Goal: Find specific page/section: Find specific page/section

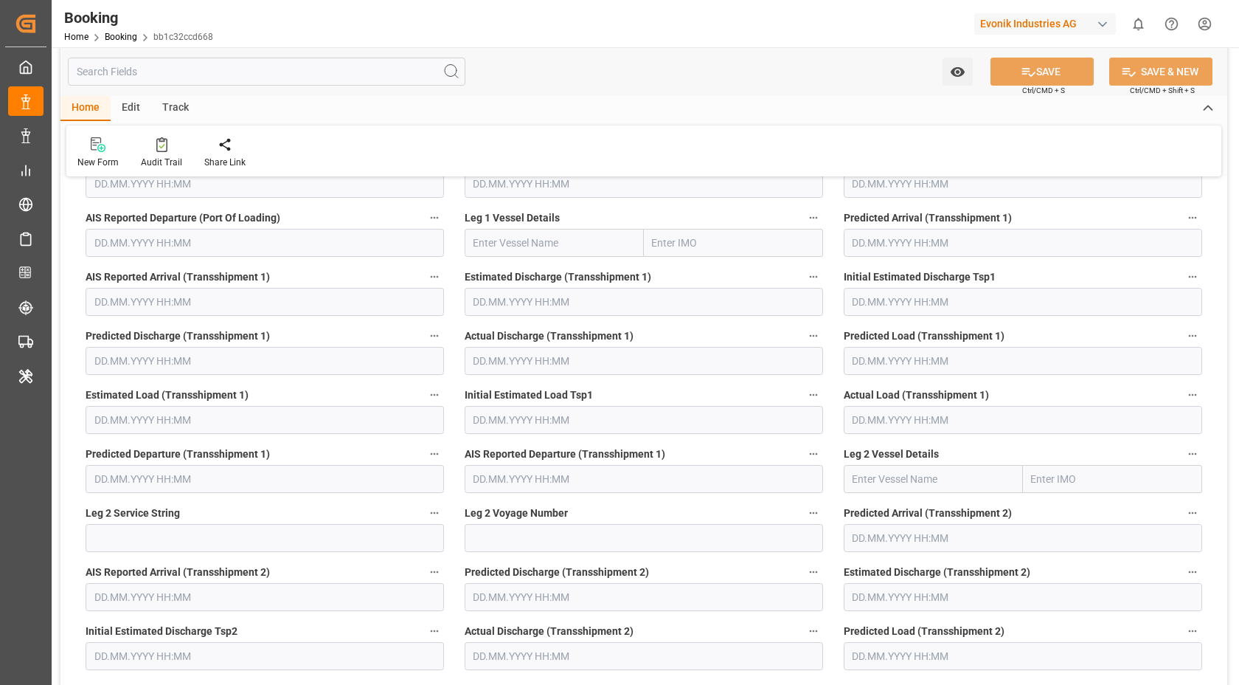
scroll to position [4620, 0]
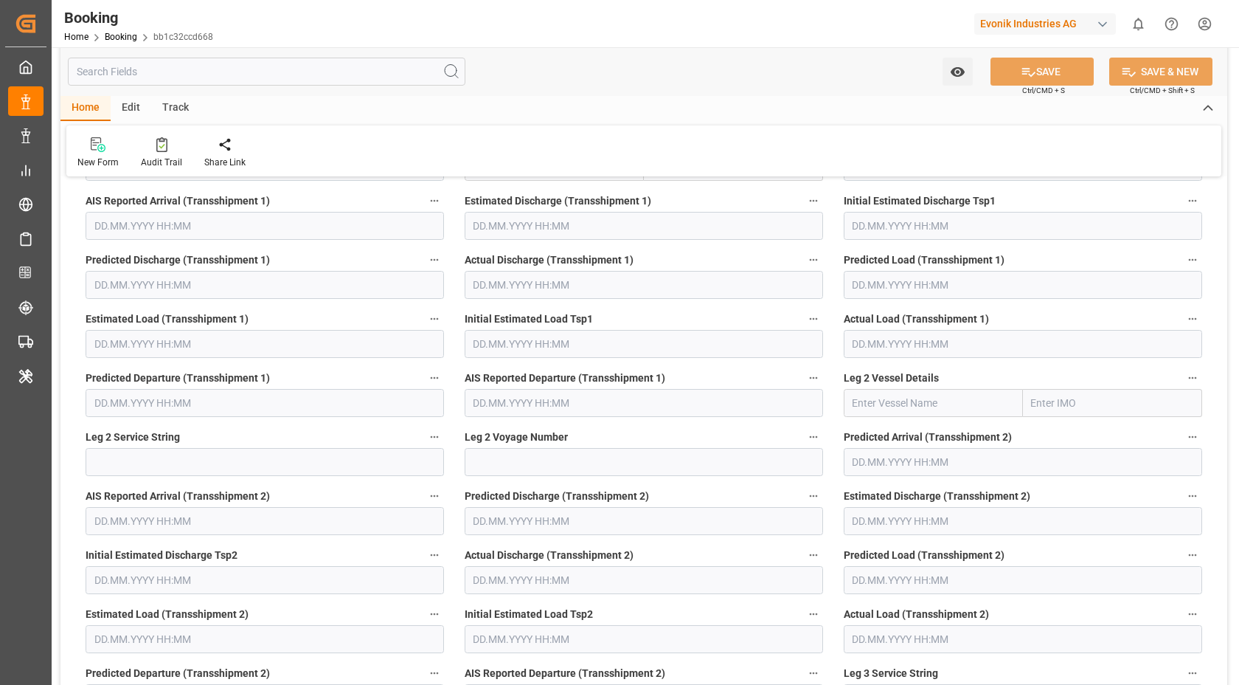
click at [216, 82] on input "text" at bounding box center [267, 72] width 398 height 28
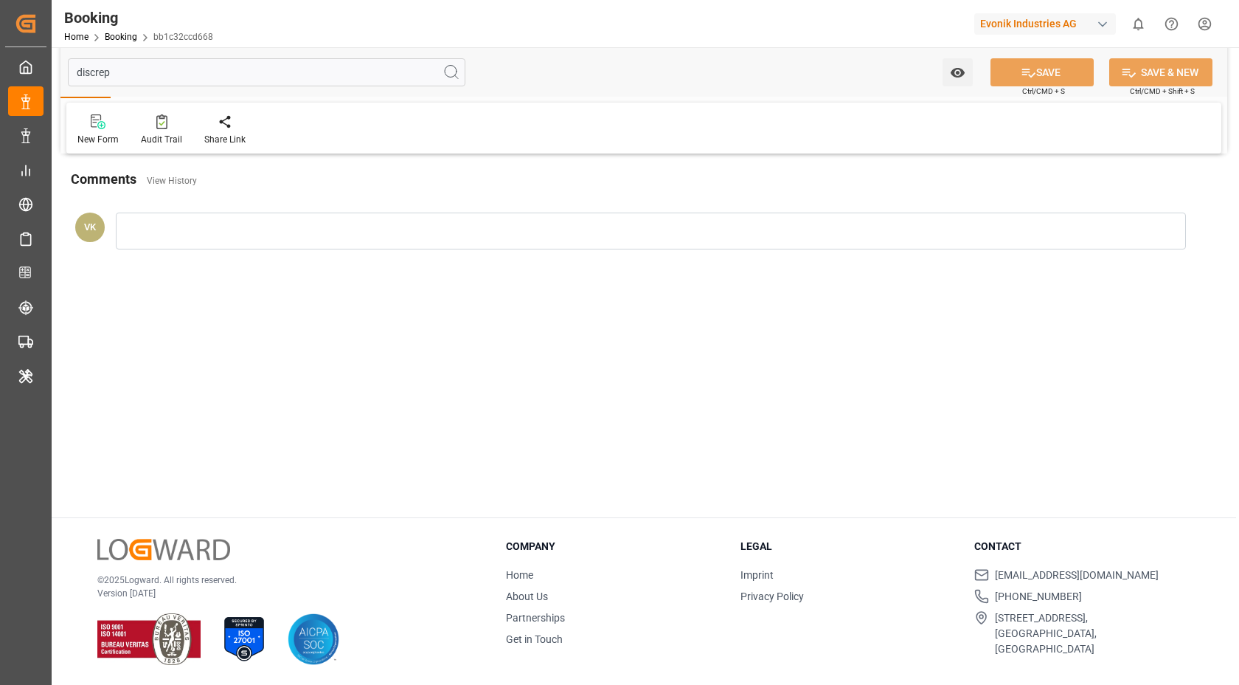
scroll to position [0, 0]
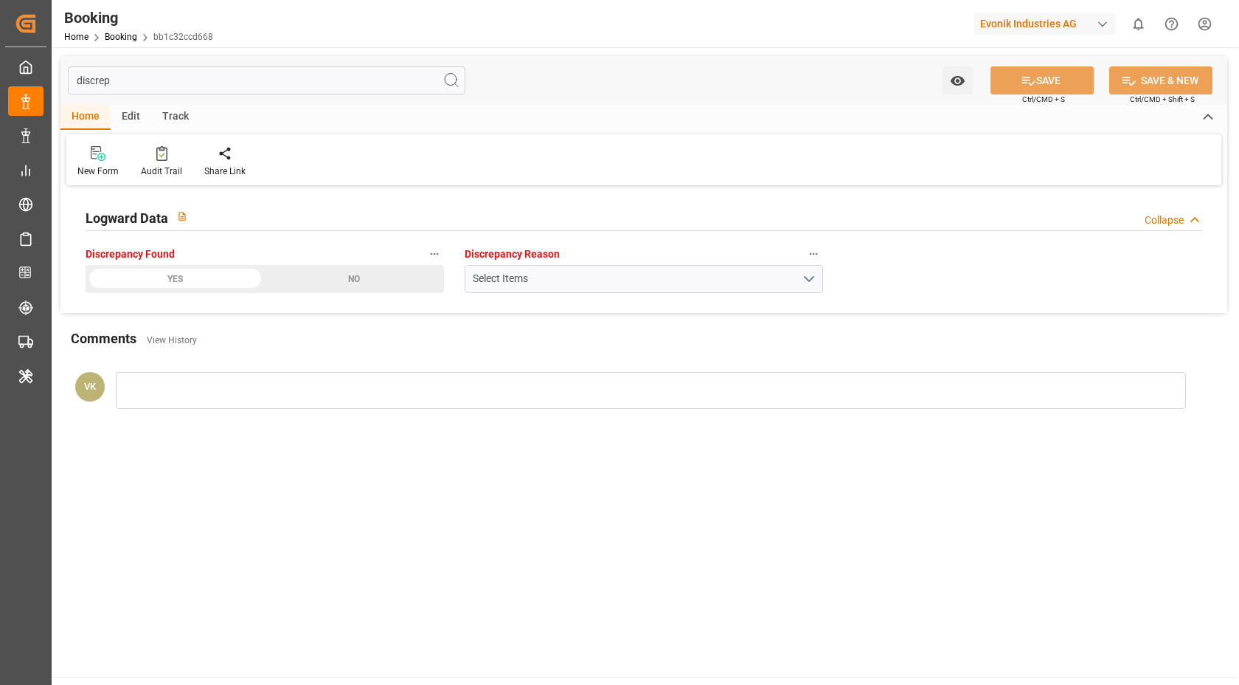
type input "discrep"
click at [812, 280] on button "Select Items" at bounding box center [644, 279] width 358 height 28
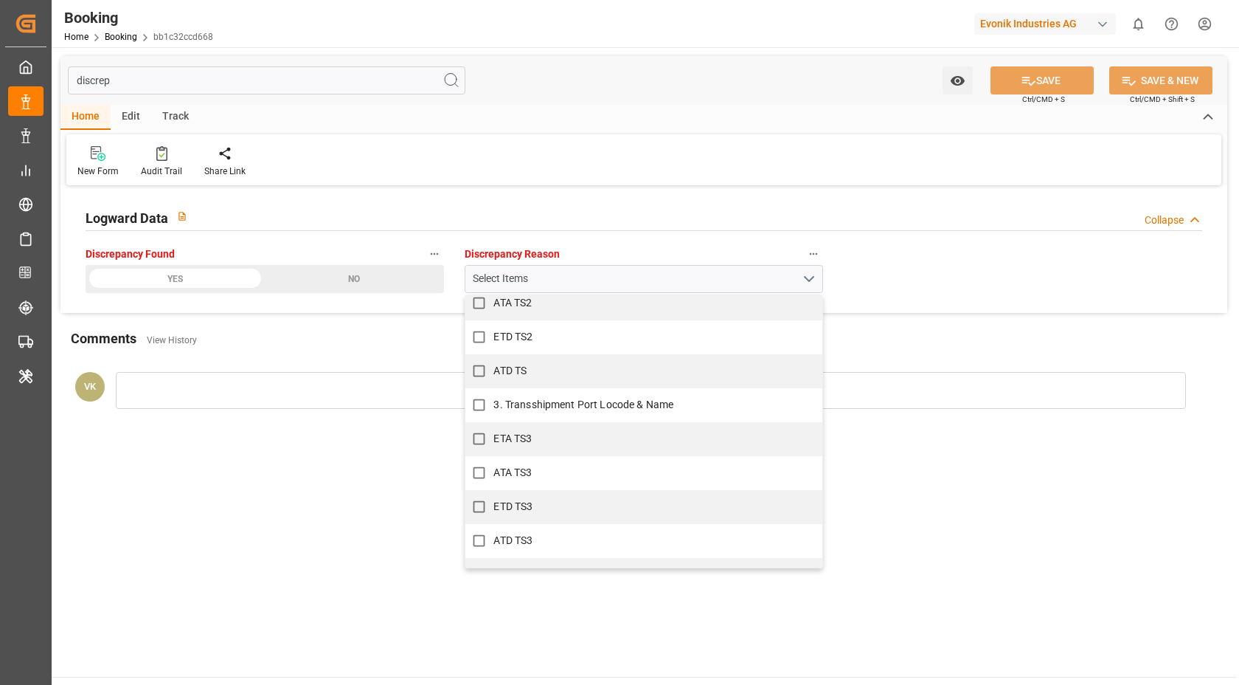
scroll to position [814, 0]
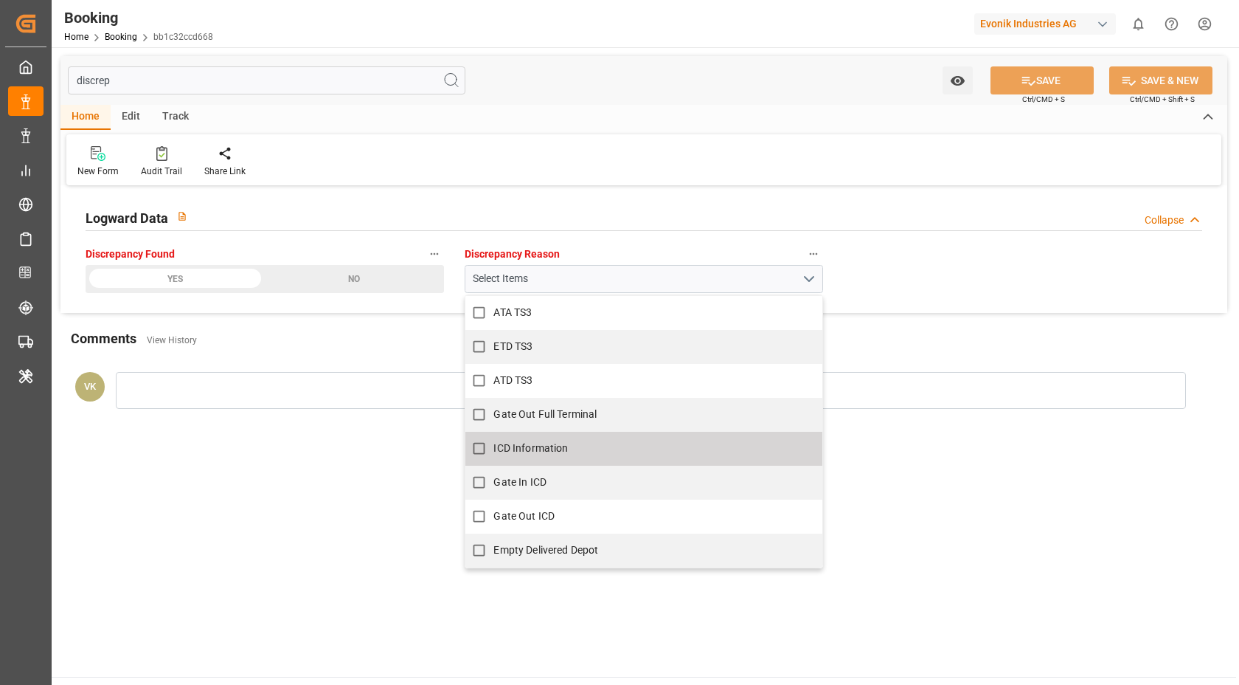
click at [1073, 459] on main "discrep Watch Option SAVE Ctrl/CMD + S SAVE & NEW Ctrl/CMD + Shift + S Home Edi…" at bounding box center [644, 361] width 1185 height 629
